Goal: Information Seeking & Learning: Learn about a topic

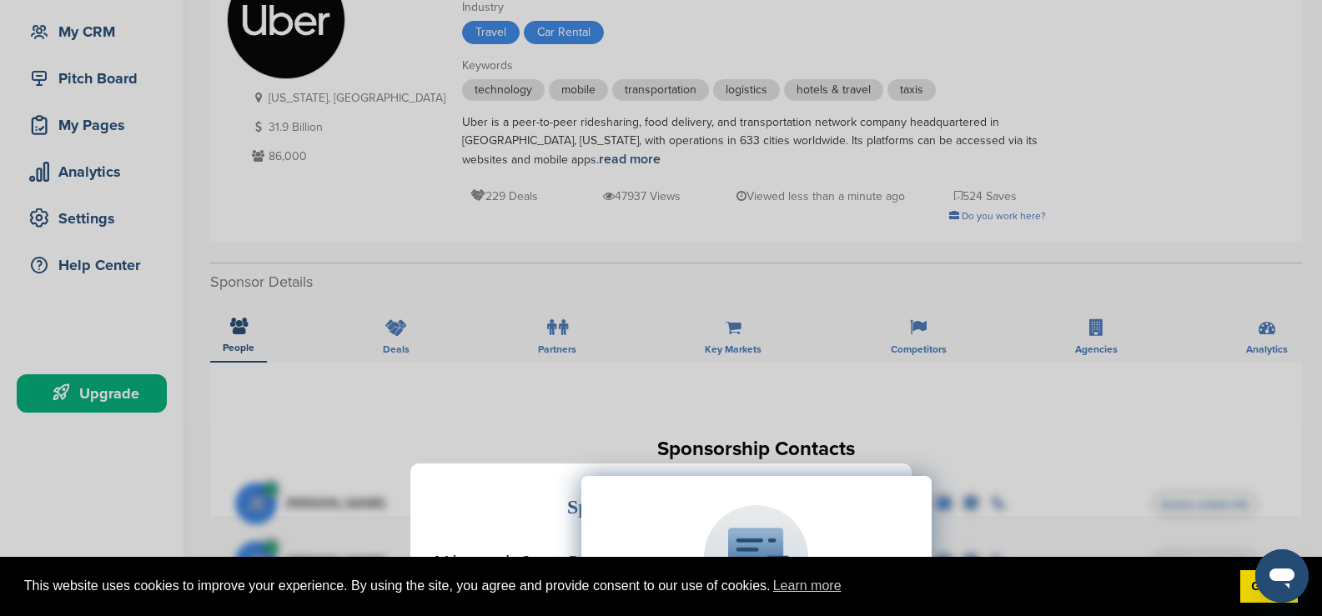
scroll to position [250, 0]
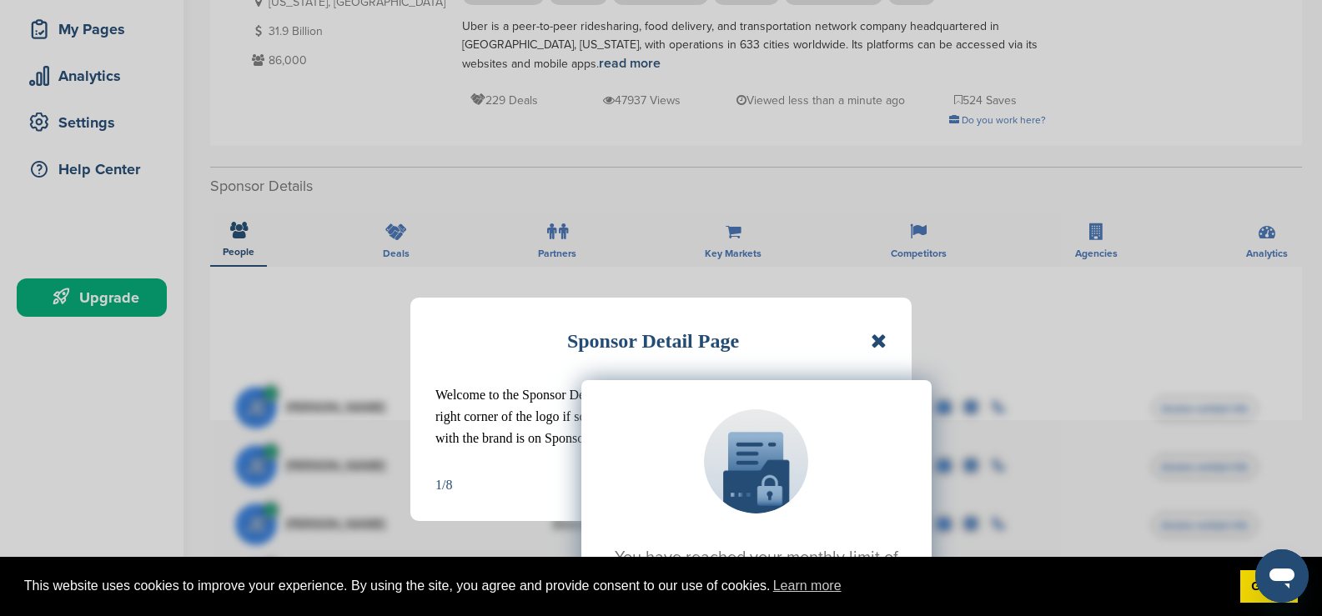
click at [878, 351] on div "You have reached your monthly limit of contacts included in your membership. Up…" at bounding box center [756, 547] width 1042 height 417
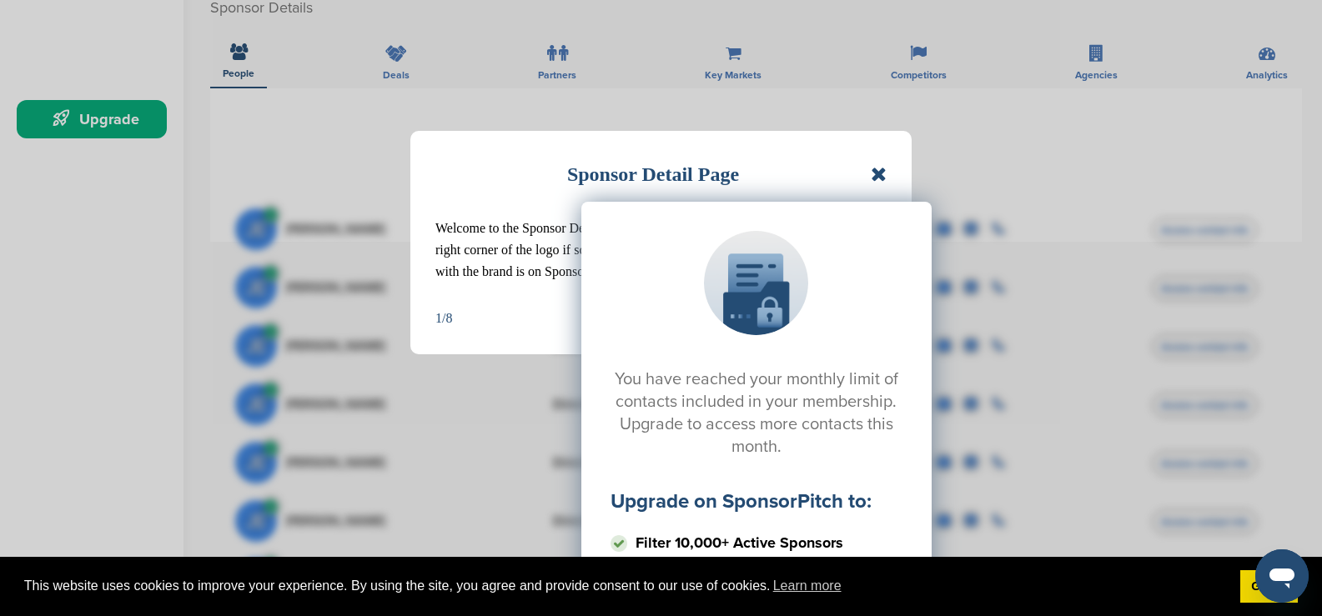
scroll to position [417, 0]
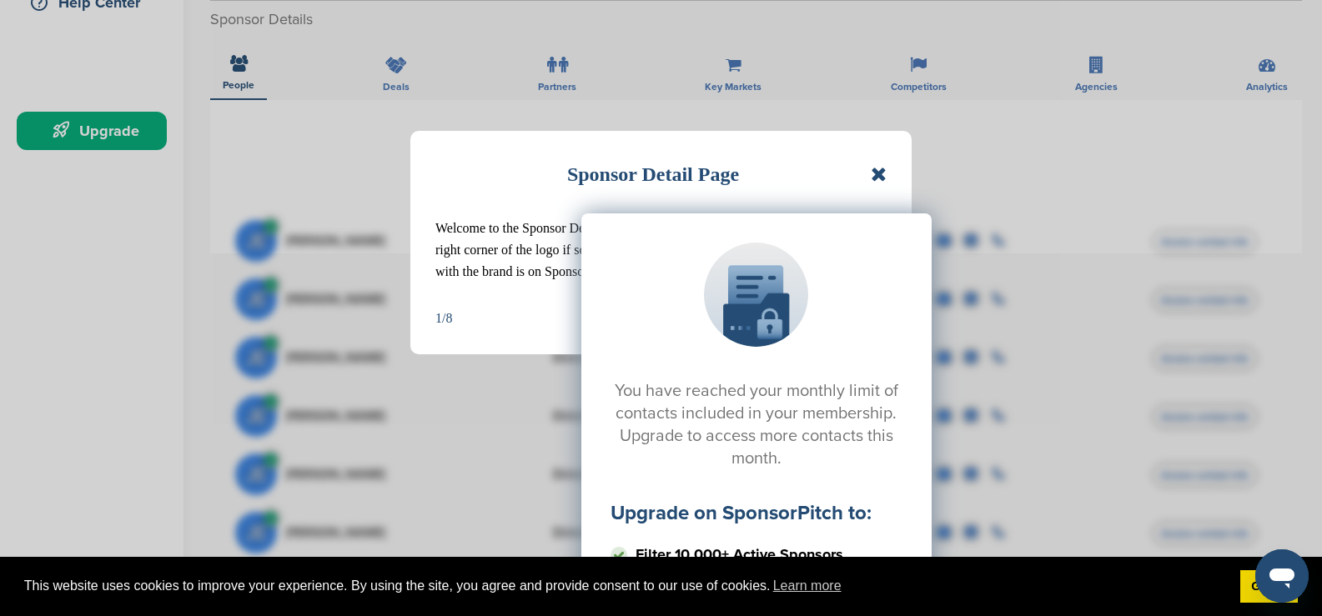
click at [879, 180] on div "You have reached your monthly limit of contacts included in your membership. Up…" at bounding box center [756, 380] width 1042 height 417
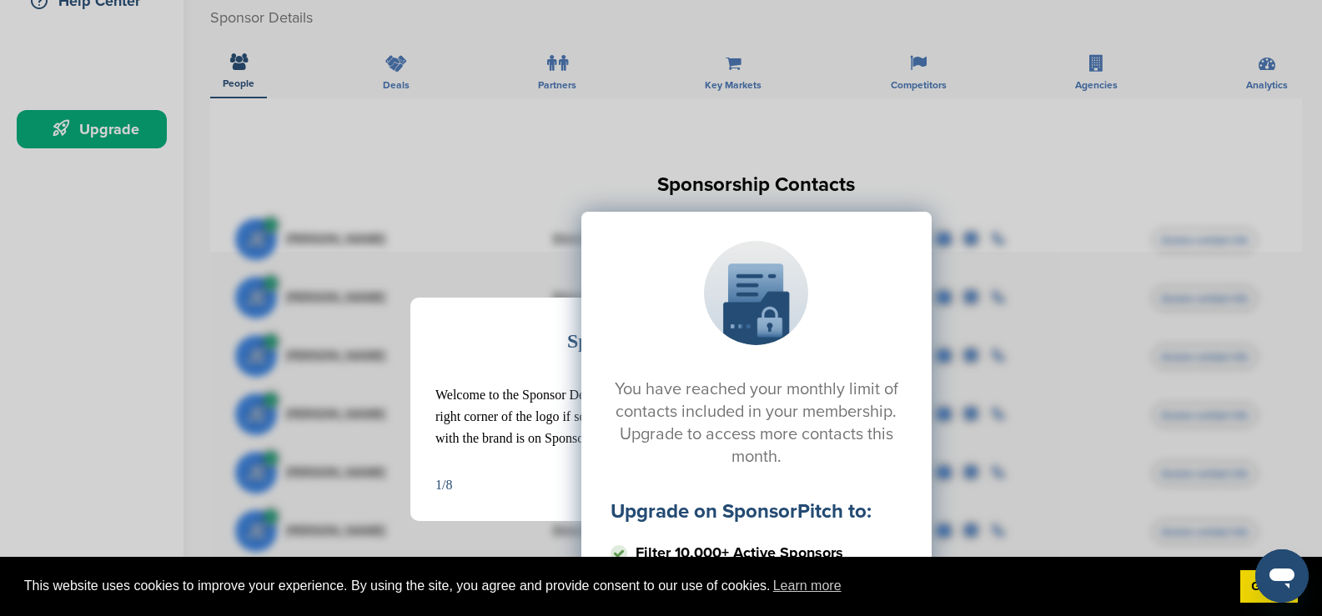
scroll to position [417, 0]
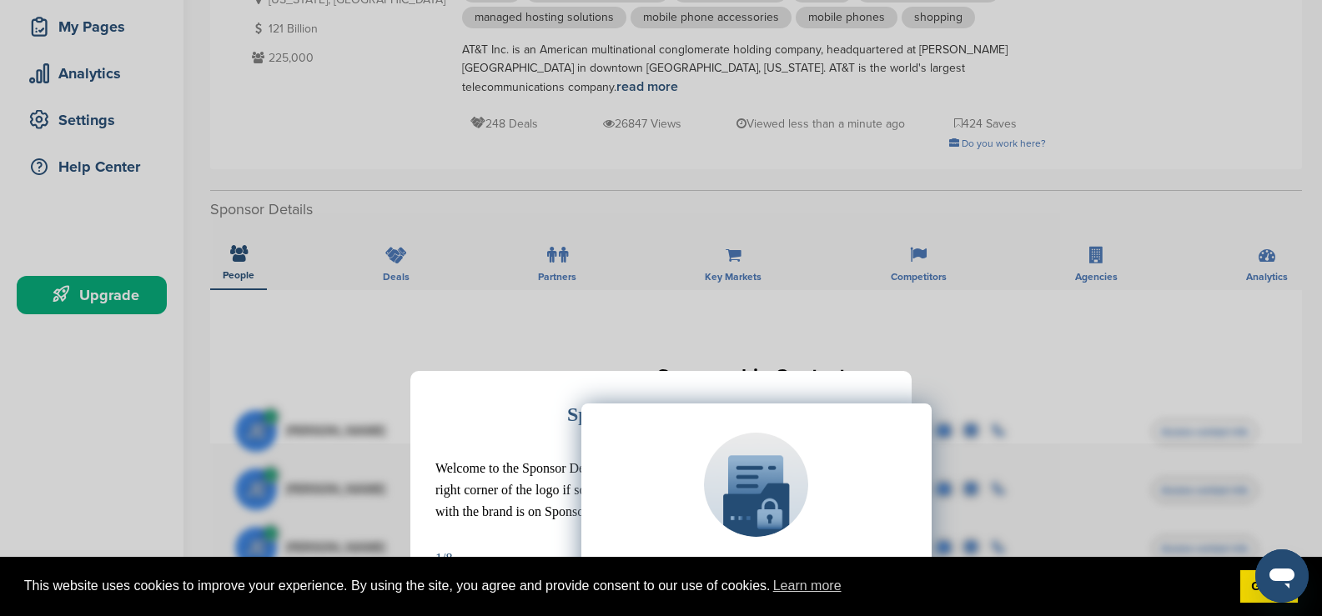
scroll to position [250, 0]
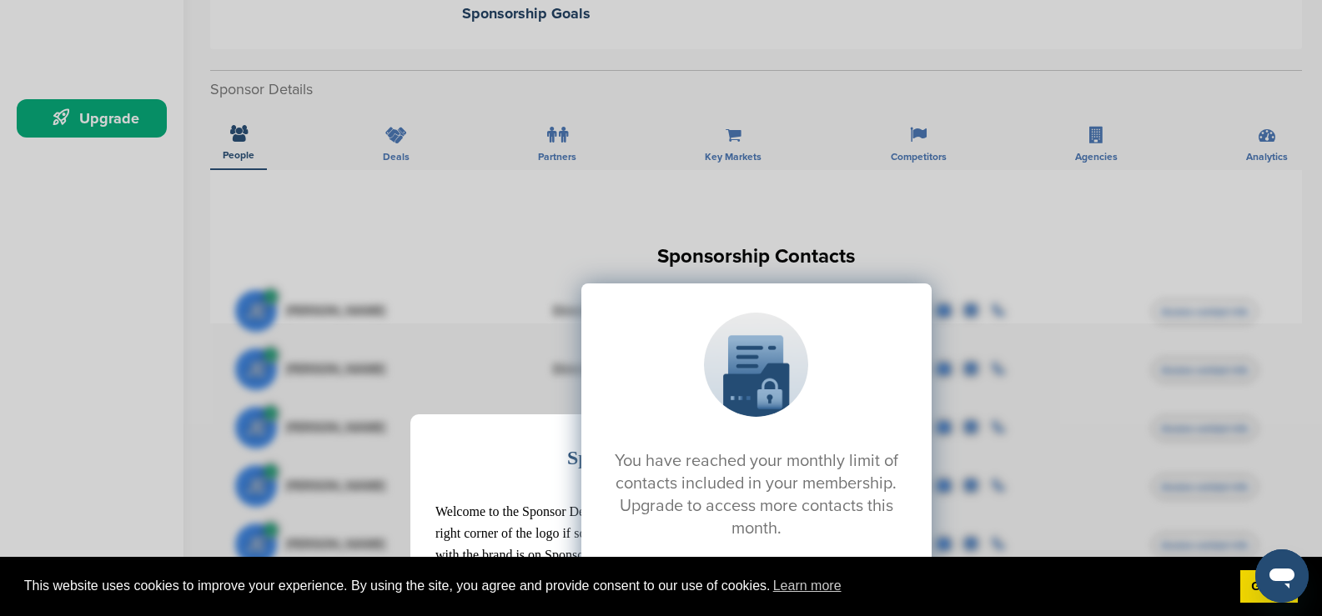
scroll to position [334, 0]
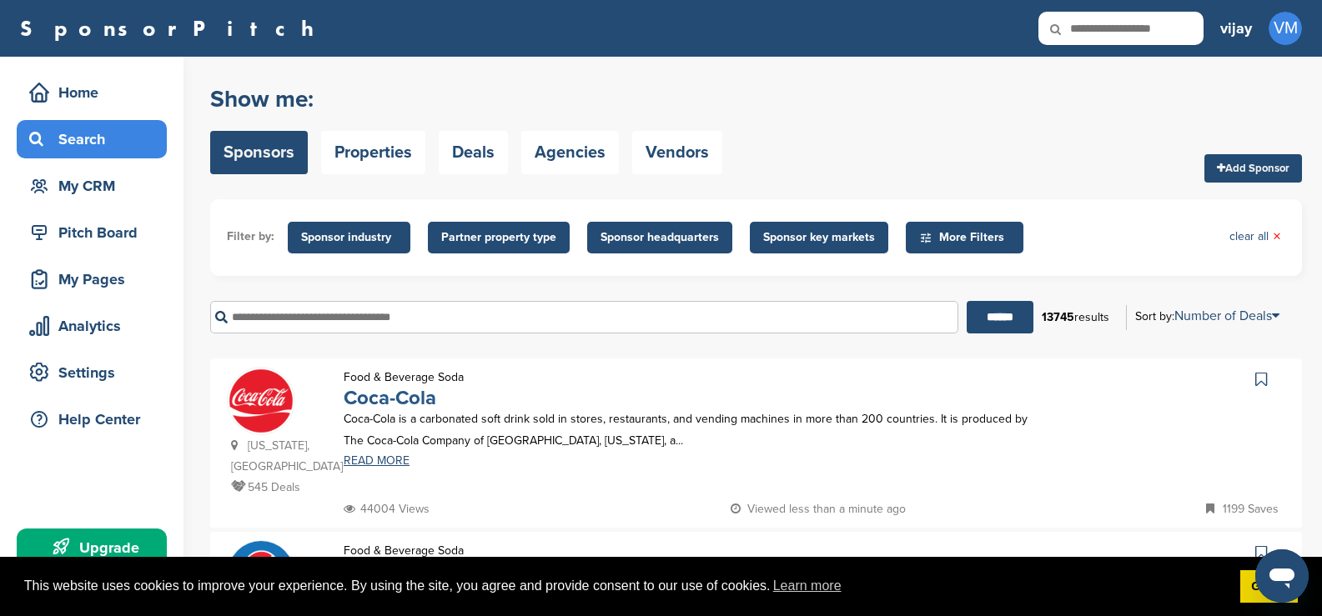
click at [361, 401] on link "Coca-Cola" at bounding box center [390, 398] width 93 height 24
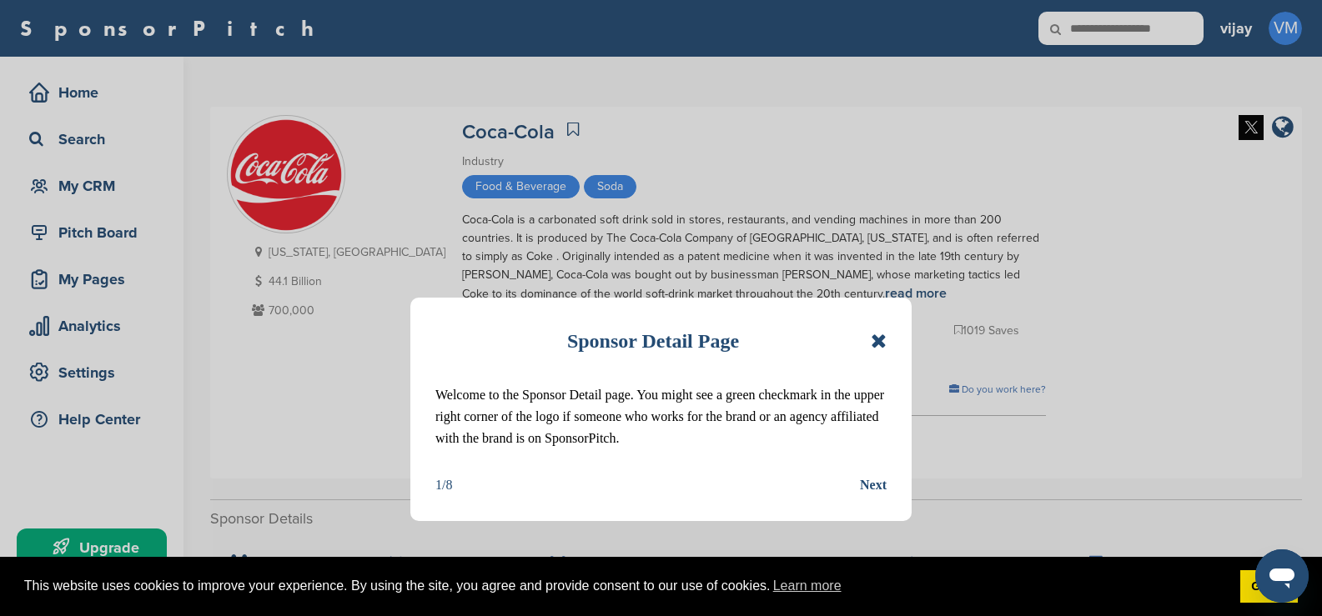
click at [878, 339] on icon at bounding box center [879, 341] width 16 height 20
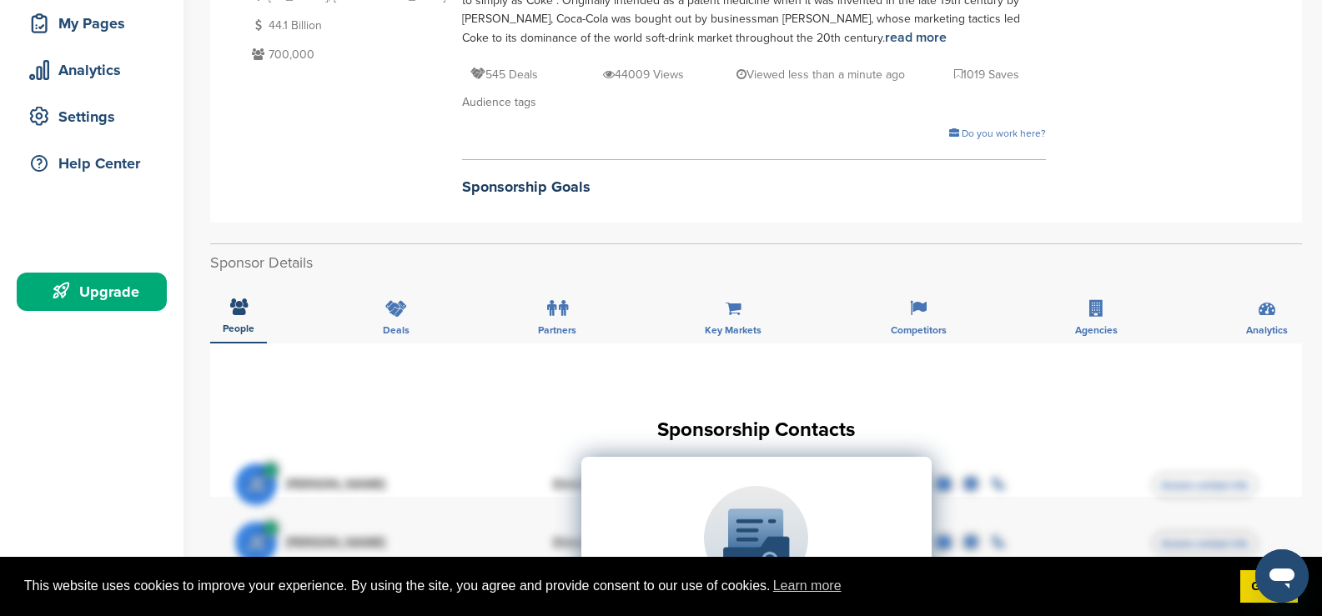
scroll to position [250, 0]
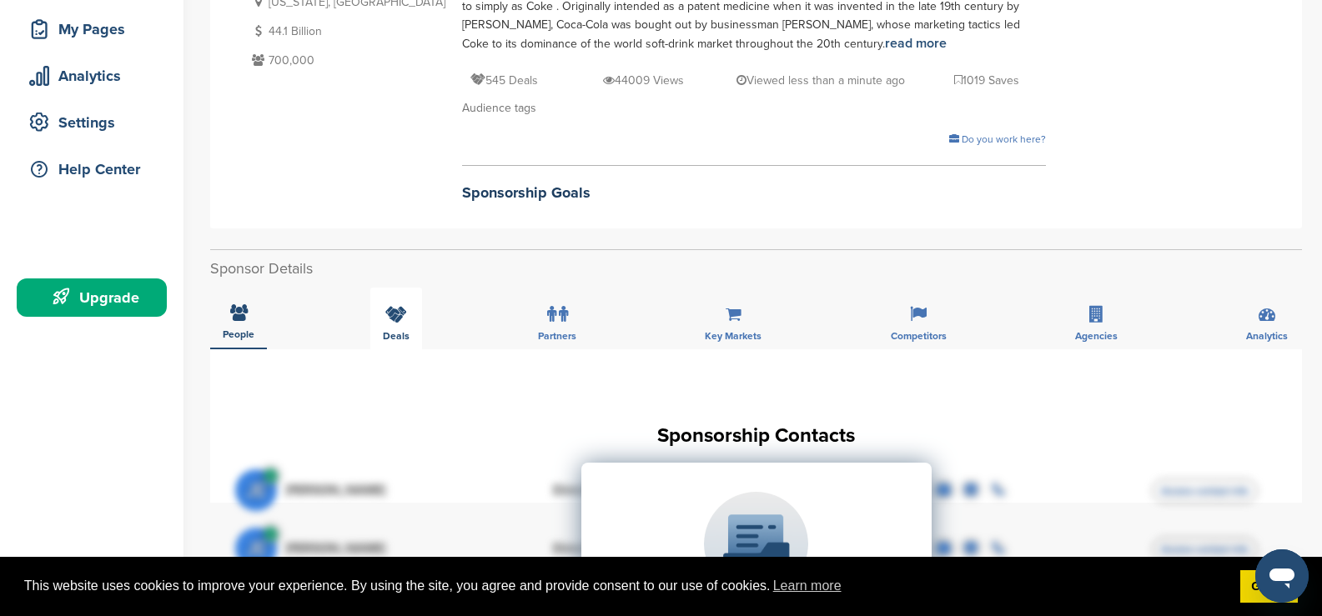
click at [388, 332] on span "Deals" at bounding box center [396, 336] width 27 height 10
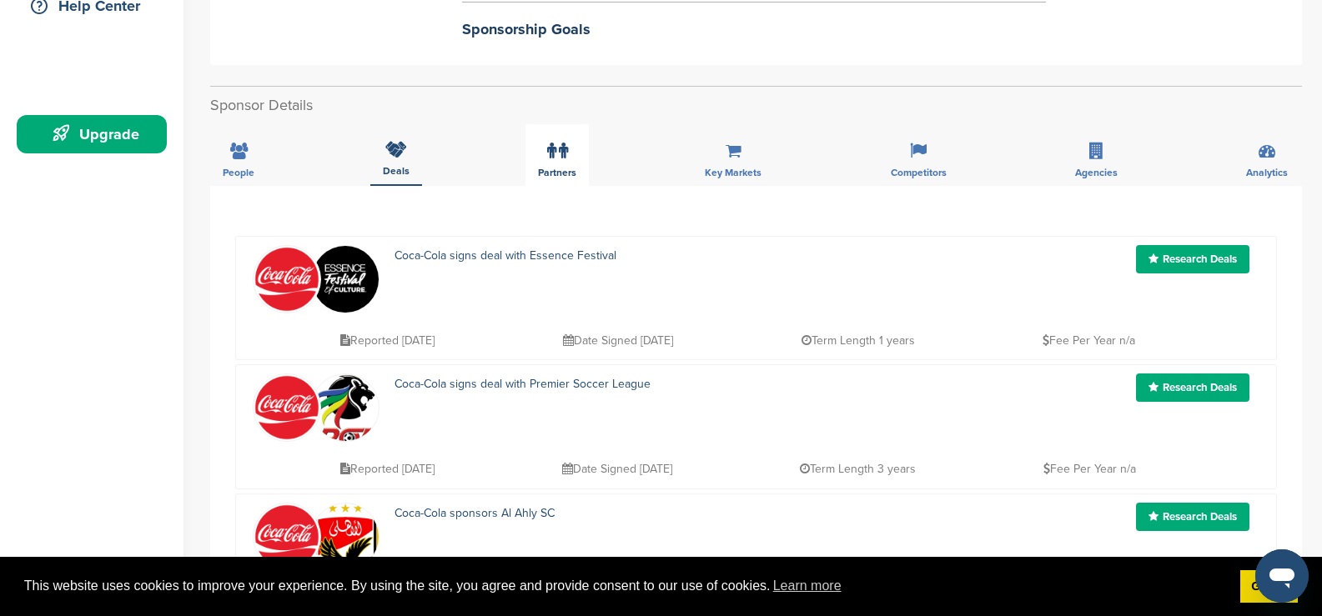
scroll to position [417, 0]
